Goal: Task Accomplishment & Management: Complete application form

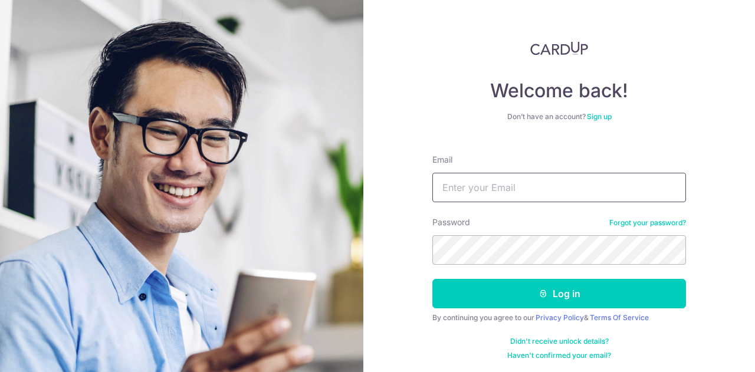
drag, startPoint x: 487, startPoint y: 167, endPoint x: 476, endPoint y: 188, distance: 23.2
click at [476, 188] on div "Email" at bounding box center [559, 178] width 254 height 48
click at [476, 188] on input "Email" at bounding box center [559, 187] width 254 height 29
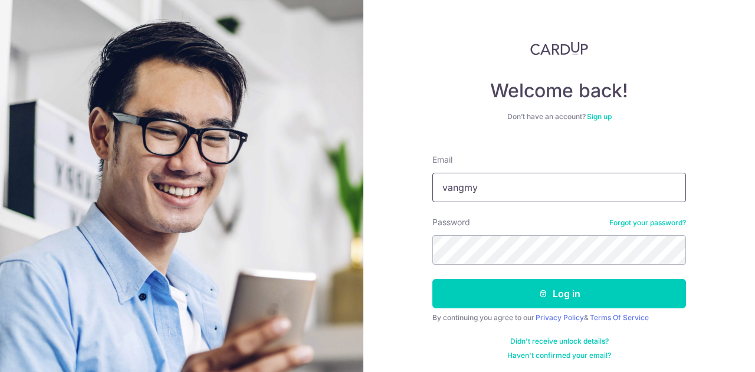
type input "vangmy9"
